Goal: Find specific page/section: Find specific page/section

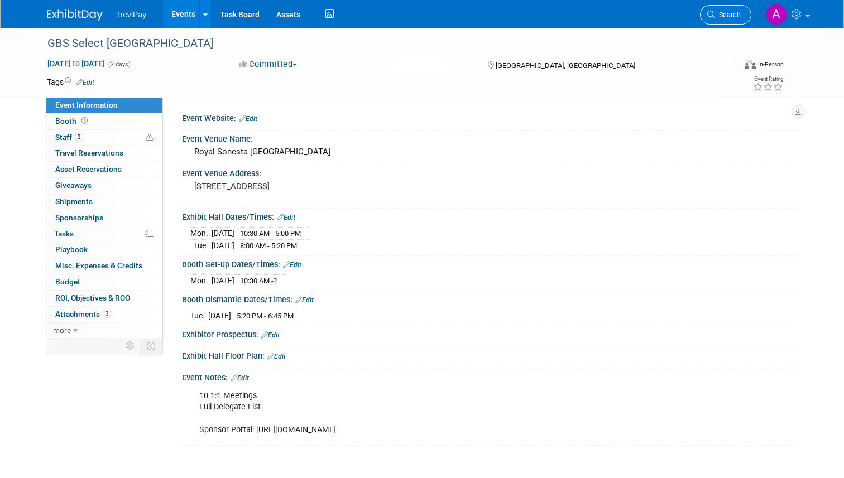
click at [722, 17] on span "Search" at bounding box center [728, 15] width 26 height 8
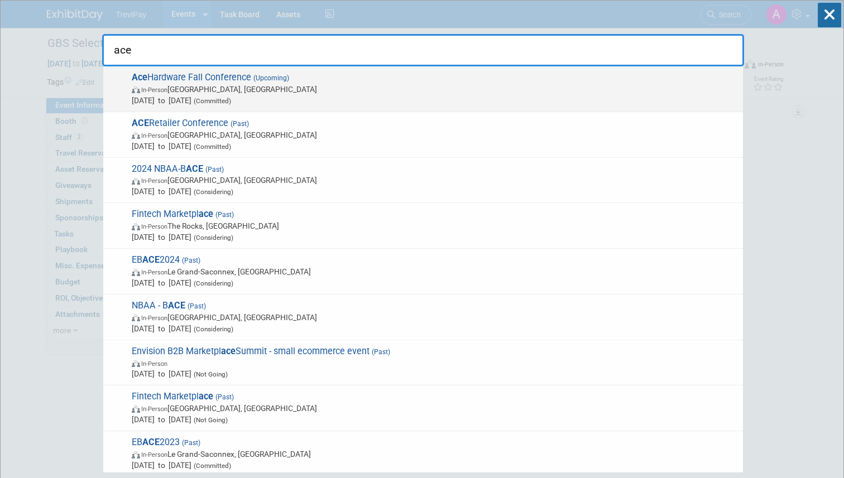
type input "ace"
click at [432, 89] on span "In-Person [GEOGRAPHIC_DATA], [GEOGRAPHIC_DATA]" at bounding box center [435, 89] width 606 height 11
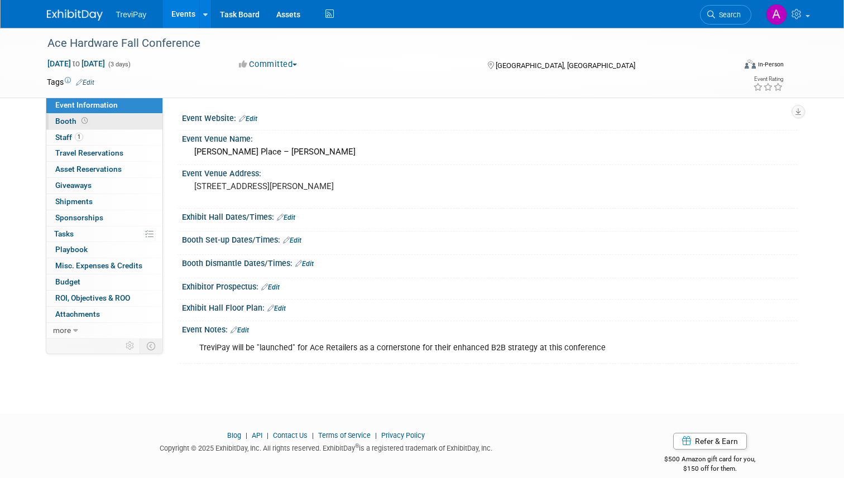
click at [136, 125] on link "Booth" at bounding box center [104, 122] width 116 height 16
